Goal: Information Seeking & Learning: Check status

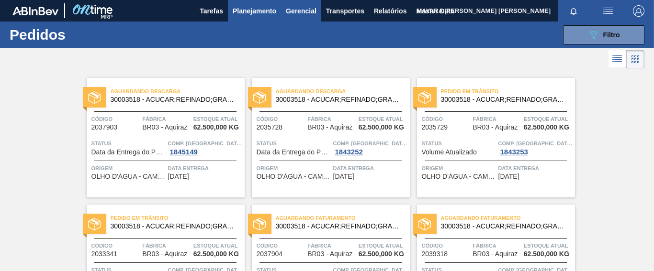
click at [308, 9] on span "Gerencial" at bounding box center [301, 10] width 31 height 11
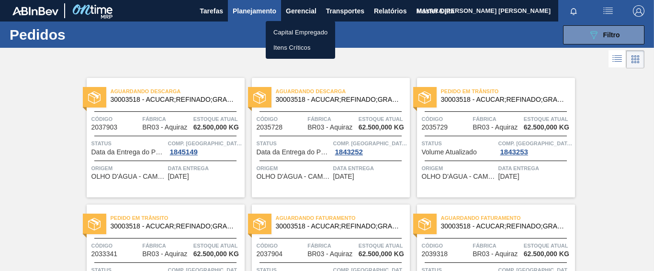
click at [265, 11] on div at bounding box center [327, 135] width 654 height 271
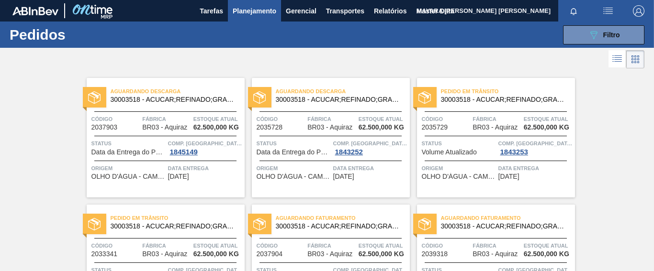
click at [254, 12] on span "Planejamento" at bounding box center [255, 10] width 44 height 11
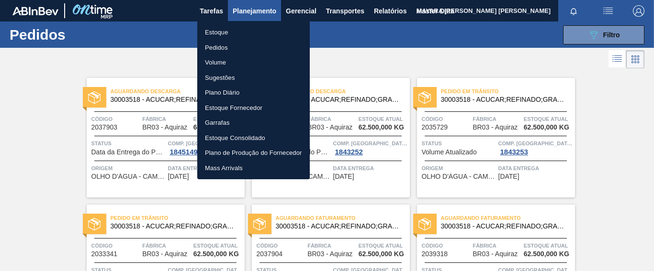
click at [307, 12] on div at bounding box center [327, 135] width 654 height 271
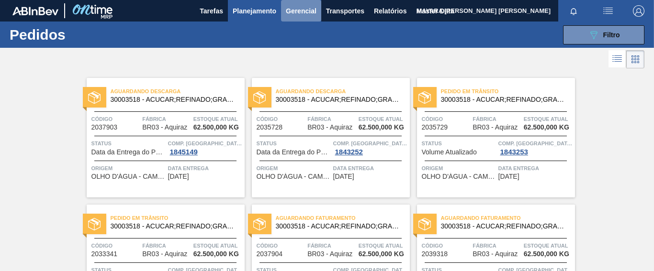
click at [306, 11] on span "Gerencial" at bounding box center [301, 10] width 31 height 11
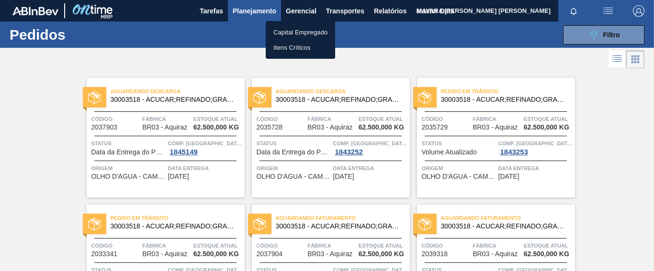
click at [304, 45] on li "Itens Críticos" at bounding box center [300, 47] width 69 height 15
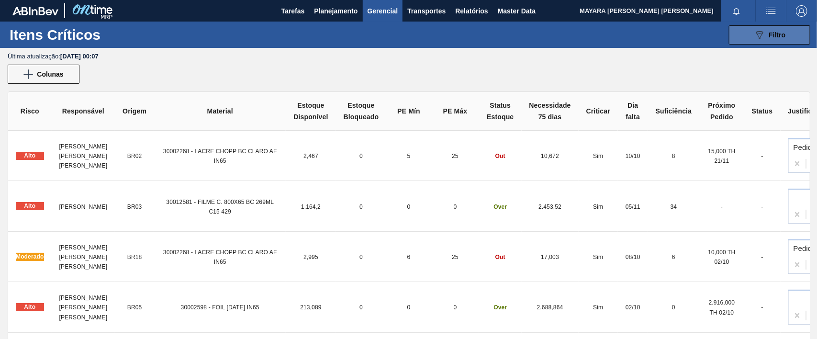
click at [653, 36] on button "089F7B8B-B2A5-4AFE-B5C0-19BA573D28AC Filtro" at bounding box center [769, 34] width 81 height 19
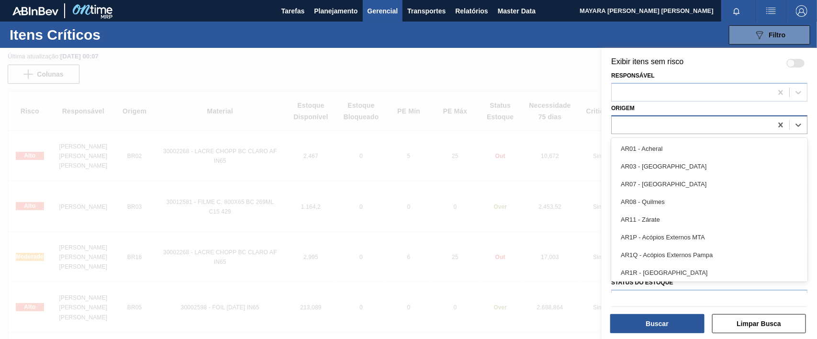
click at [653, 121] on div at bounding box center [692, 125] width 160 height 14
click at [572, 82] on div at bounding box center [408, 217] width 817 height 339
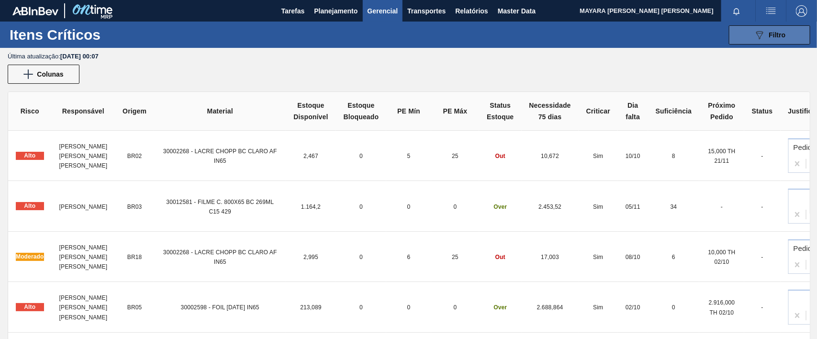
click at [653, 34] on icon "089F7B8B-B2A5-4AFE-B5C0-19BA573D28AC" at bounding box center [759, 34] width 11 height 11
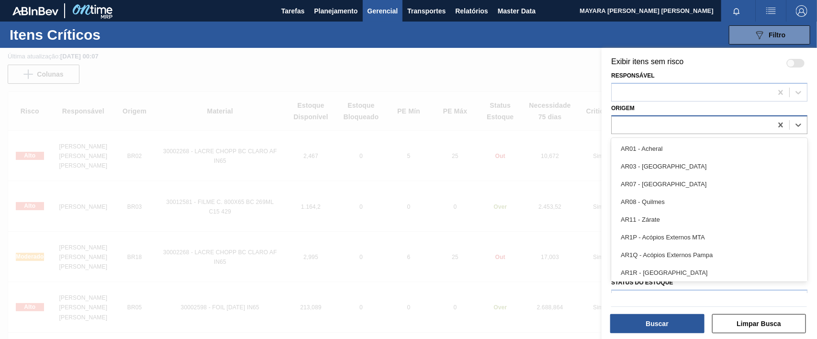
click at [652, 130] on div at bounding box center [692, 125] width 160 height 14
type input "br03"
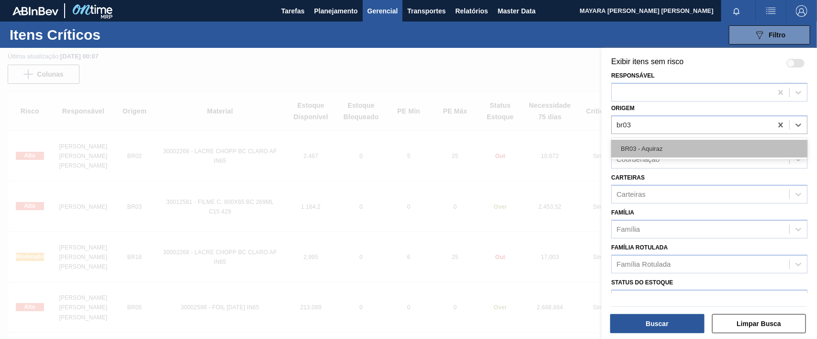
click at [653, 145] on div "BR03 - Aquiraz" at bounding box center [709, 149] width 196 height 18
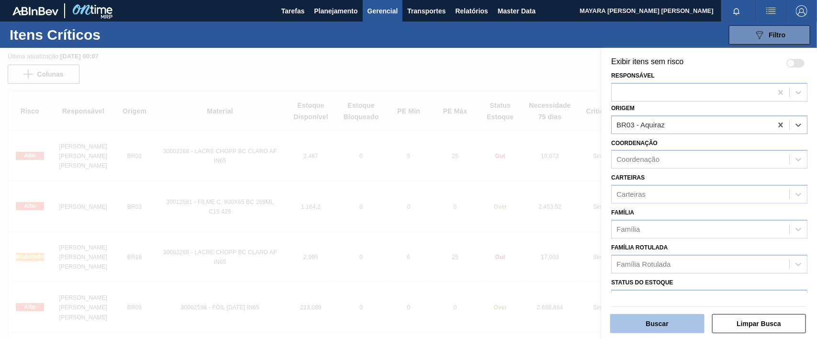
click at [646, 271] on button "Buscar" at bounding box center [657, 323] width 94 height 19
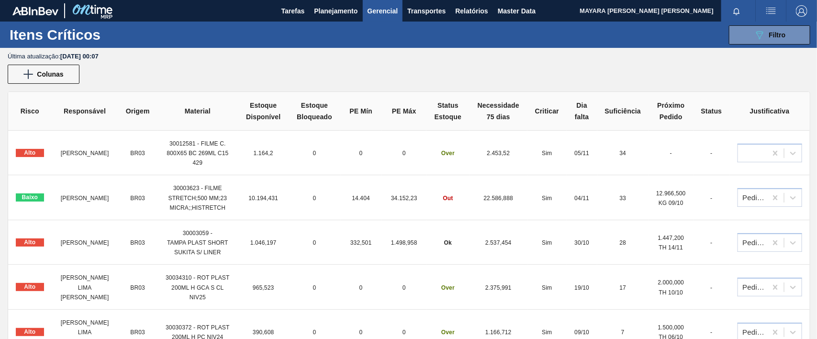
drag, startPoint x: 724, startPoint y: 76, endPoint x: 723, endPoint y: 66, distance: 10.1
click at [653, 66] on div "Colunas" at bounding box center [408, 74] width 817 height 19
click at [653, 25] on button "089F7B8B-B2A5-4AFE-B5C0-19BA573D28AC Filtro" at bounding box center [769, 34] width 81 height 19
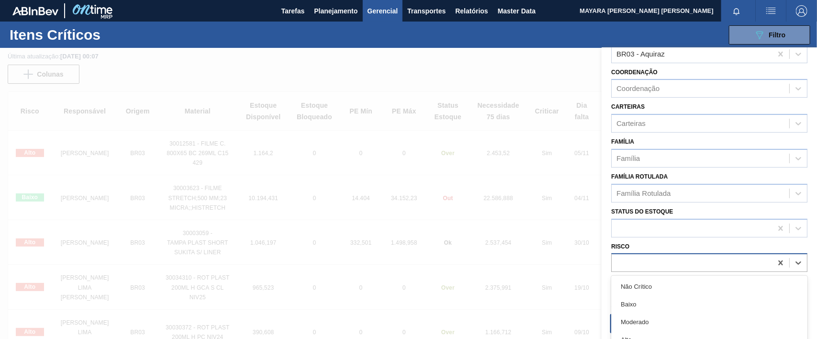
scroll to position [13, 0]
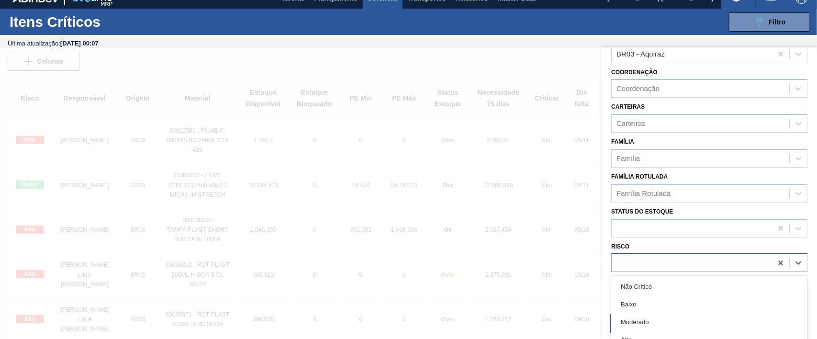
click at [653, 263] on div at bounding box center [692, 263] width 160 height 14
click at [653, 271] on div "Alto" at bounding box center [709, 340] width 196 height 18
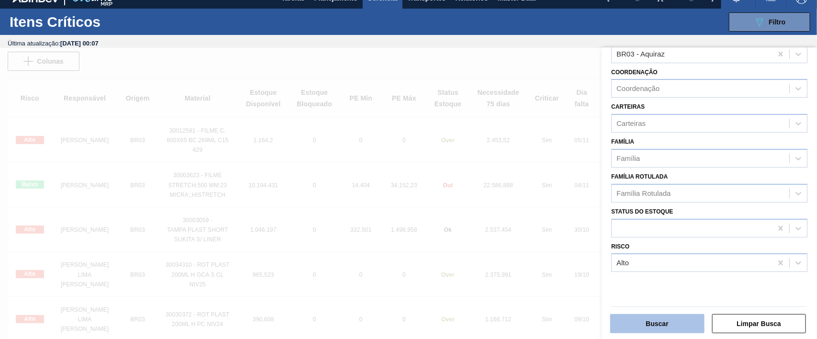
click at [653, 271] on button "Buscar" at bounding box center [657, 323] width 94 height 19
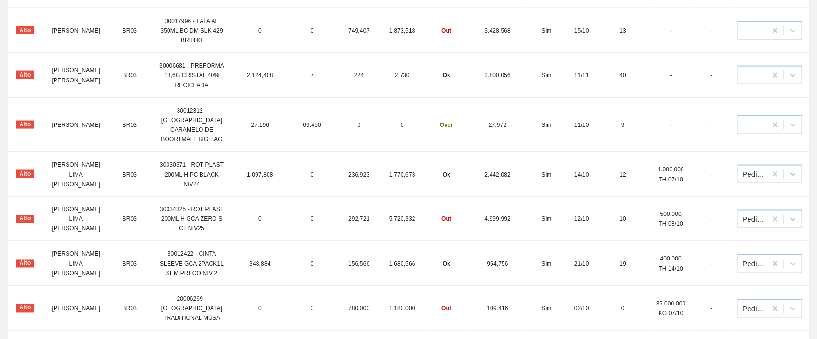
scroll to position [661, 0]
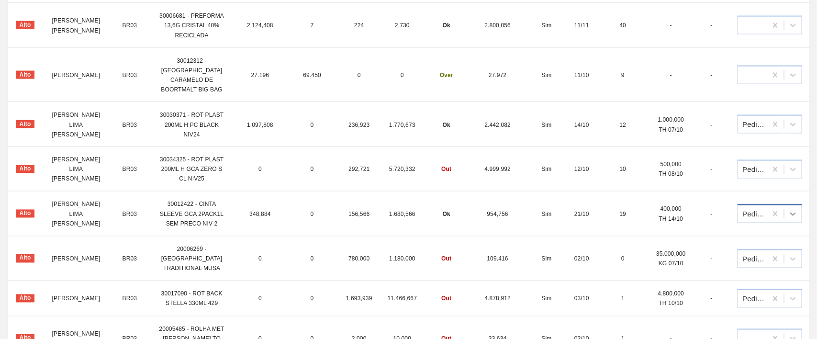
click at [653, 209] on icon at bounding box center [793, 214] width 10 height 10
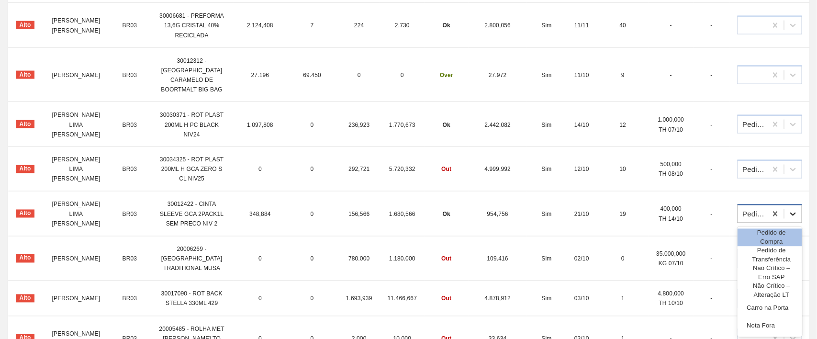
click at [653, 209] on icon at bounding box center [793, 214] width 10 height 10
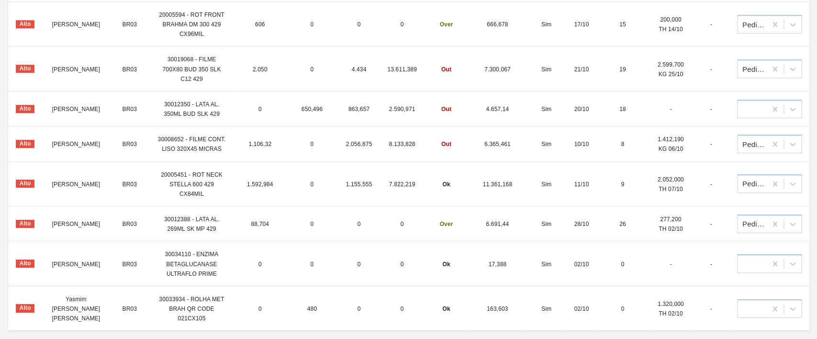
scroll to position [1060, 0]
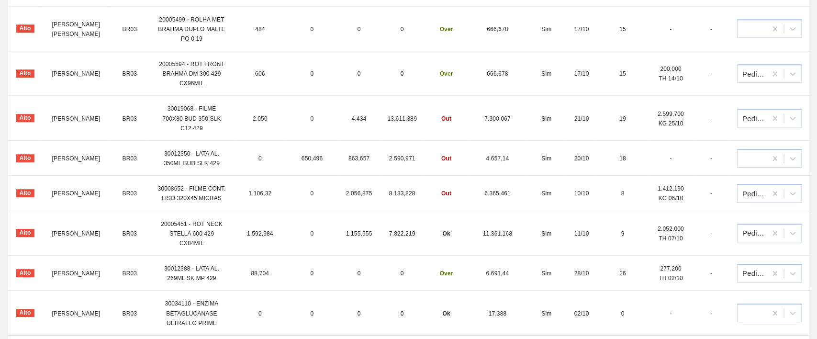
click at [200, 185] on span "30008652 - FILME CONT. LISO 320X45 MICRAS" at bounding box center [192, 193] width 68 height 16
click at [166, 185] on span "30008652 - FILME CONT. LISO 320X45 MICRAS" at bounding box center [192, 193] width 68 height 16
click at [168, 185] on span "30008652 - FILME CONT. LISO 320X45 MICRAS" at bounding box center [192, 193] width 68 height 16
click at [30, 189] on span "Alto" at bounding box center [25, 193] width 19 height 8
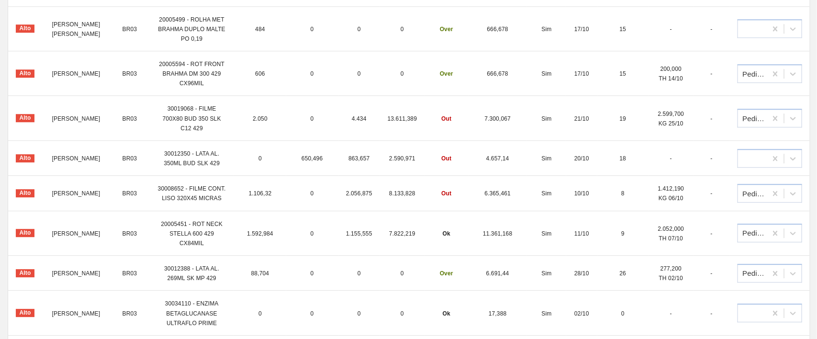
click at [60, 190] on span "[PERSON_NAME]" at bounding box center [76, 193] width 48 height 7
click at [27, 189] on span "Alto" at bounding box center [25, 193] width 19 height 8
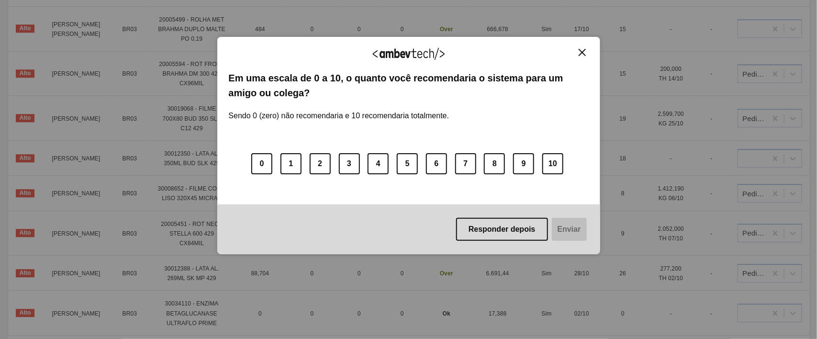
click at [579, 53] on img "Close" at bounding box center [582, 52] width 7 height 7
click at [585, 50] on img "Close" at bounding box center [582, 52] width 7 height 7
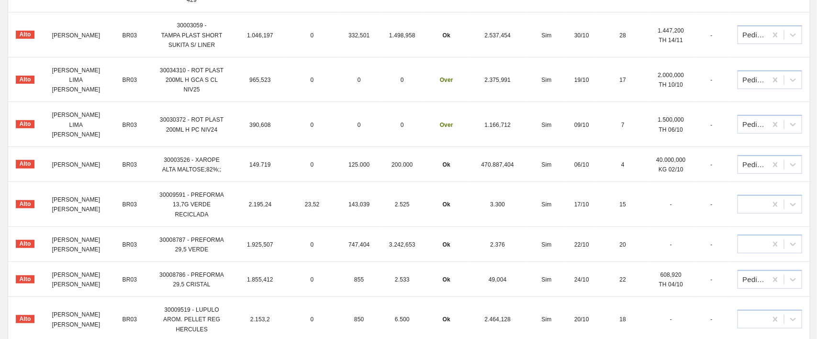
scroll to position [0, 0]
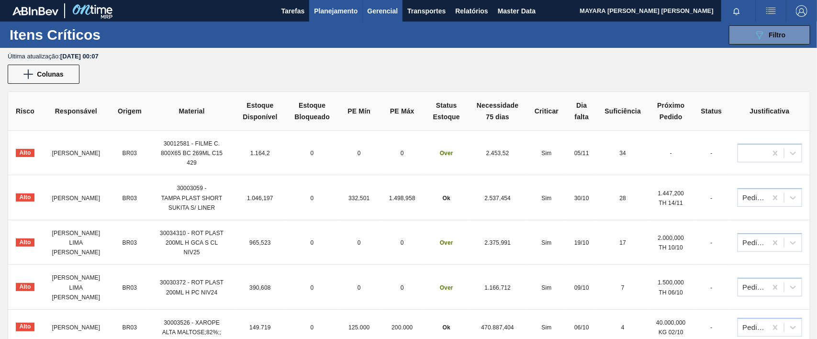
click at [334, 10] on span "Planejamento" at bounding box center [336, 10] width 44 height 11
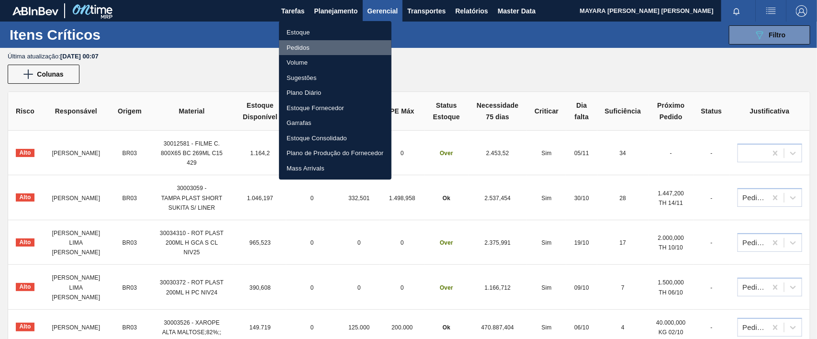
drag, startPoint x: 298, startPoint y: 45, endPoint x: 340, endPoint y: 55, distance: 43.2
click at [300, 45] on li "Pedidos" at bounding box center [335, 47] width 112 height 15
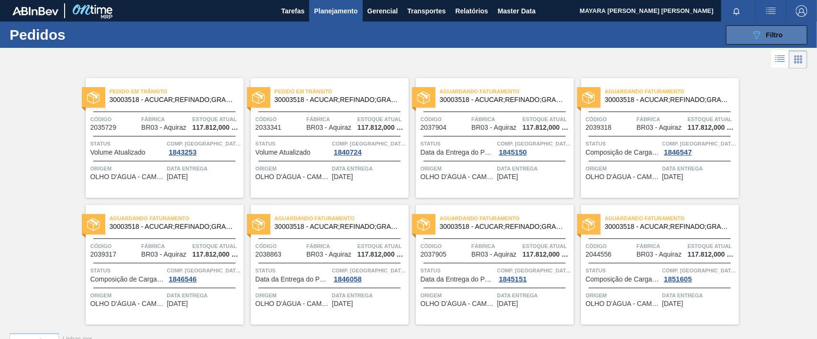
click at [653, 35] on icon "089F7B8B-B2A5-4AFE-B5C0-19BA573D28AC" at bounding box center [756, 34] width 11 height 11
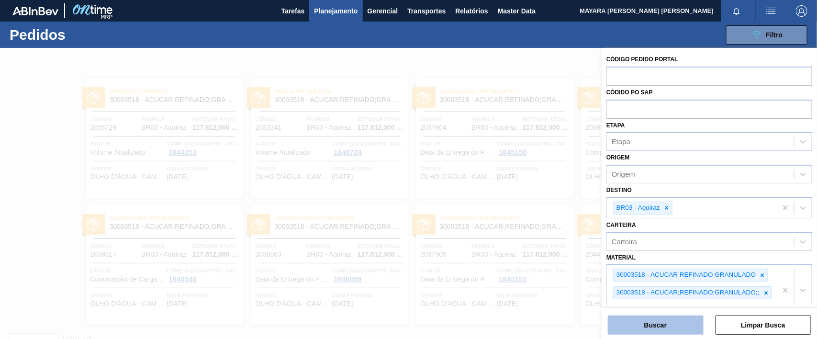
click at [653, 271] on button "Buscar" at bounding box center [656, 324] width 96 height 19
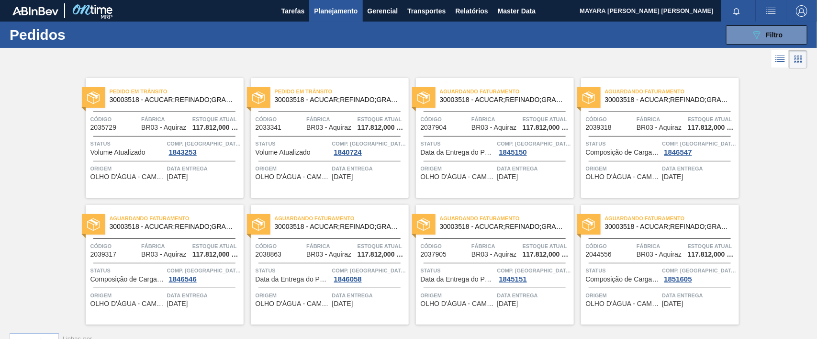
scroll to position [21, 0]
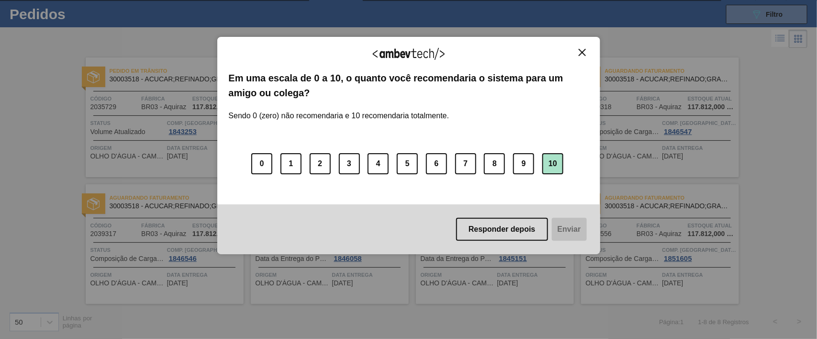
click at [548, 159] on button "10" at bounding box center [552, 163] width 21 height 21
click at [573, 223] on button "Enviar" at bounding box center [568, 229] width 37 height 23
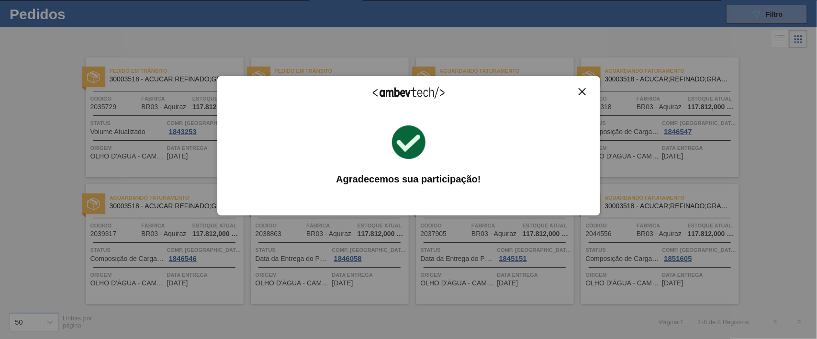
click at [585, 91] on button "Close" at bounding box center [582, 92] width 13 height 8
